Goal: Book appointment/travel/reservation

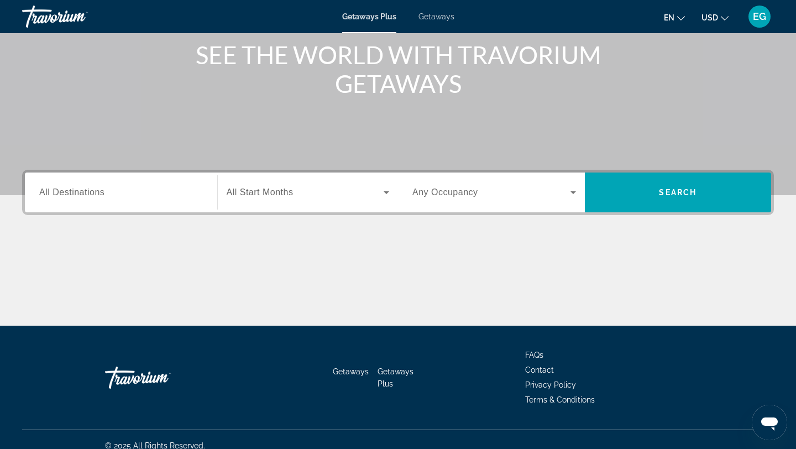
scroll to position [149, 0]
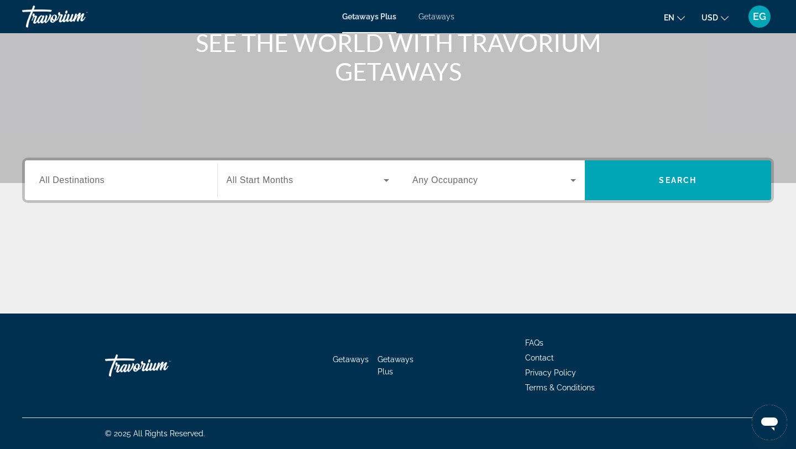
click at [79, 180] on span "All Destinations" at bounding box center [71, 179] width 65 height 9
click at [79, 180] on input "Destination All Destinations" at bounding box center [121, 180] width 164 height 13
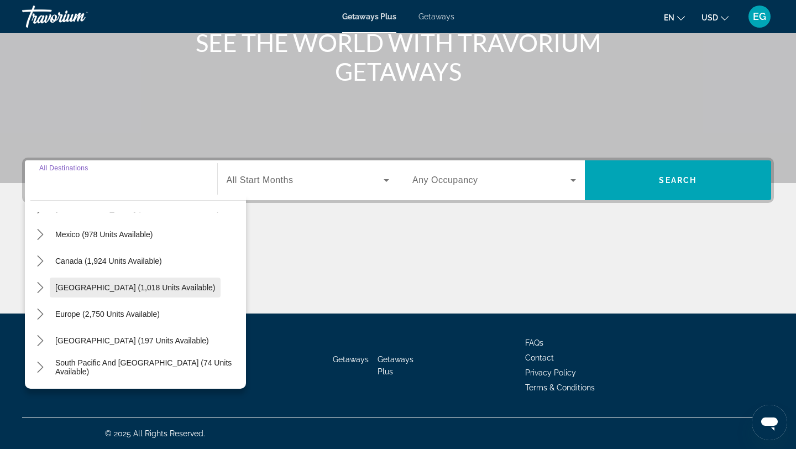
scroll to position [65, 0]
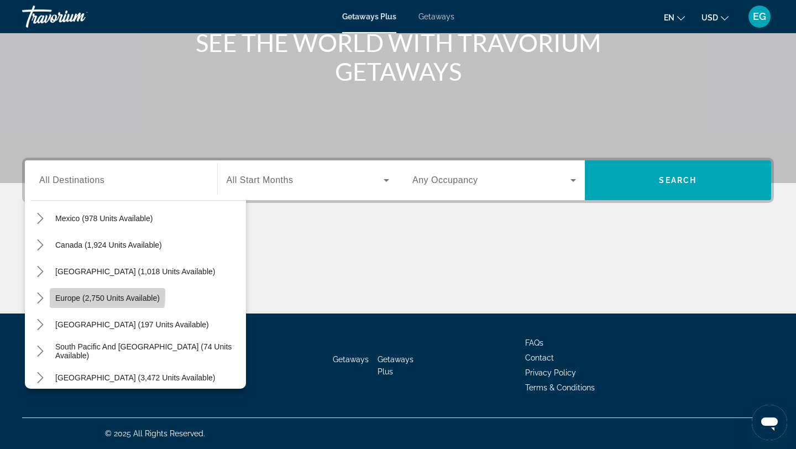
click at [92, 294] on span "Europe (2,750 units available)" at bounding box center [107, 298] width 104 height 9
type input "**********"
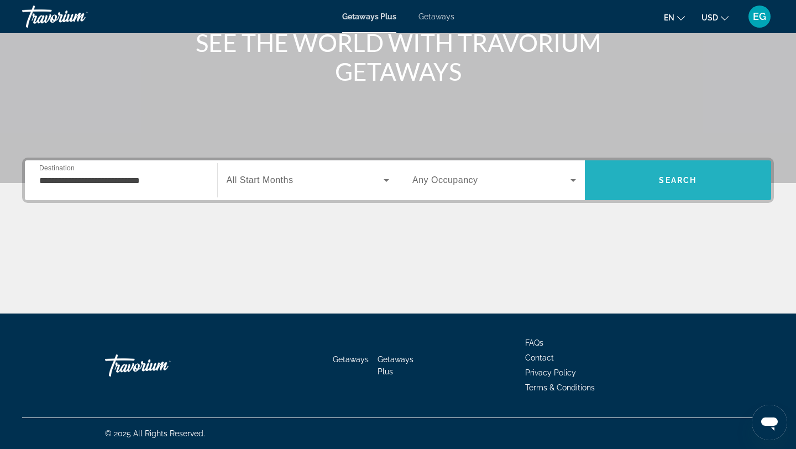
click at [669, 177] on span "Search" at bounding box center [678, 180] width 38 height 9
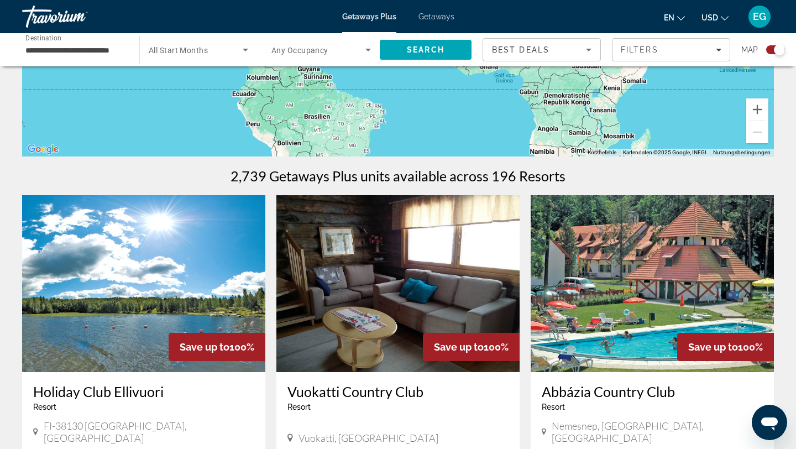
scroll to position [252, 0]
